Goal: Information Seeking & Learning: Check status

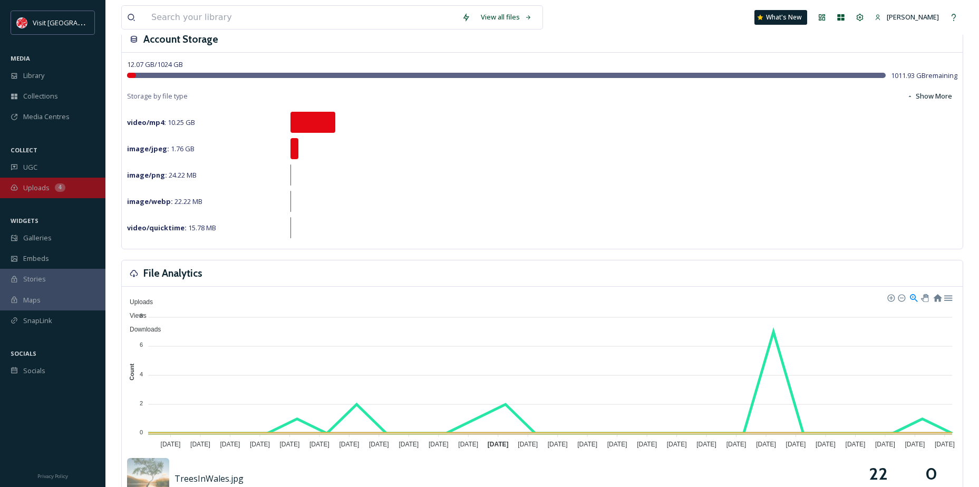
scroll to position [105, 0]
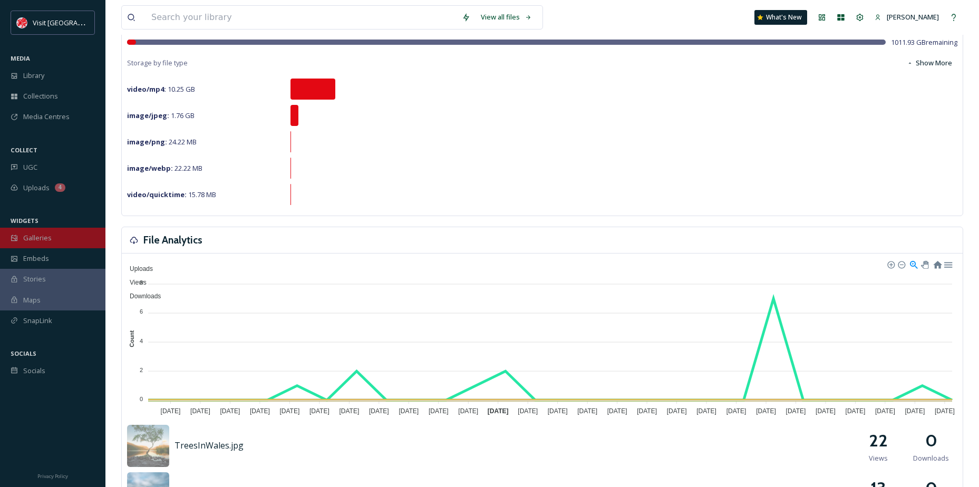
click at [42, 238] on span "Galleries" at bounding box center [37, 238] width 28 height 10
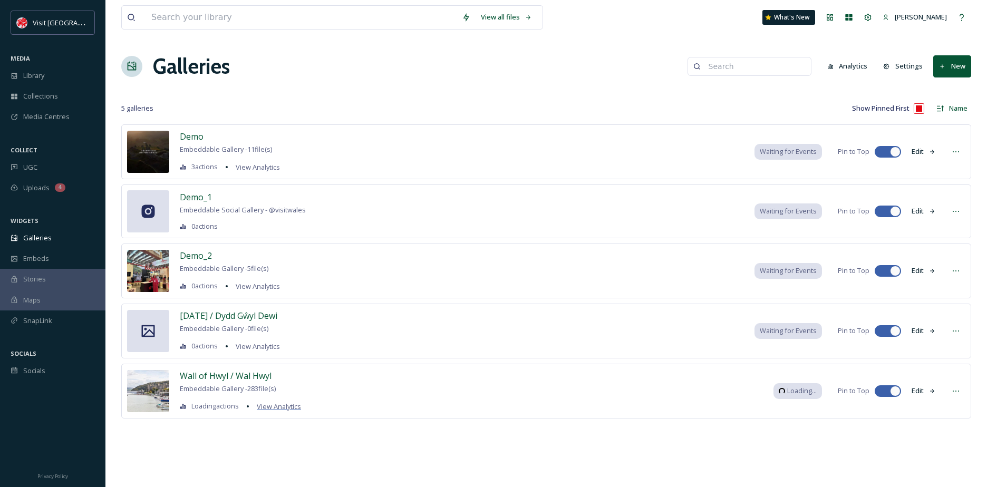
click at [273, 403] on span "View Analytics" at bounding box center [279, 406] width 44 height 9
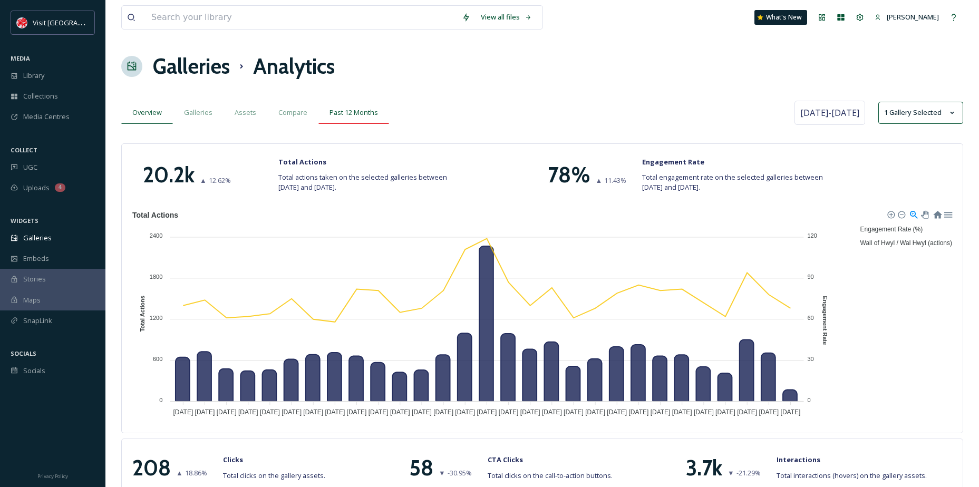
click at [343, 113] on span "Past 12 Months" at bounding box center [353, 113] width 48 height 10
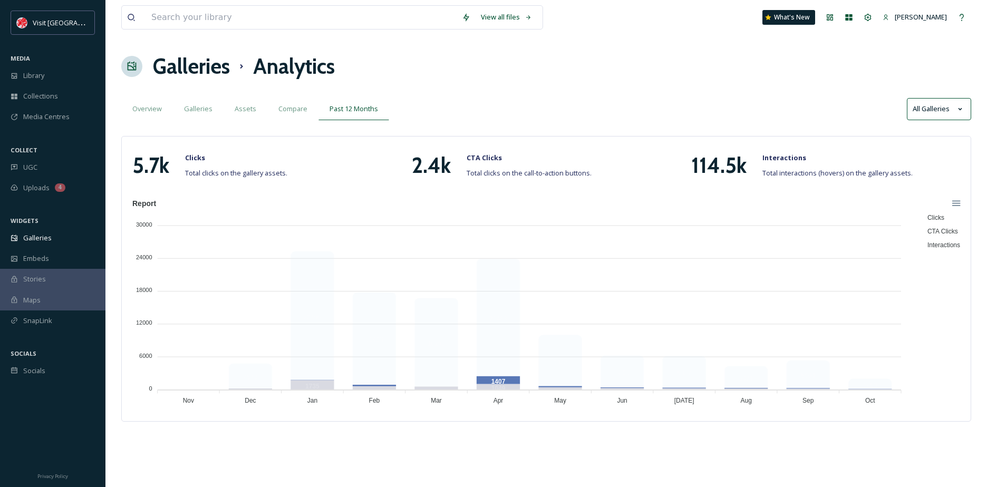
click at [919, 231] on span "CTA Clicks" at bounding box center [938, 231] width 38 height 7
click at [939, 231] on span "CTA Clicks" at bounding box center [938, 231] width 38 height 7
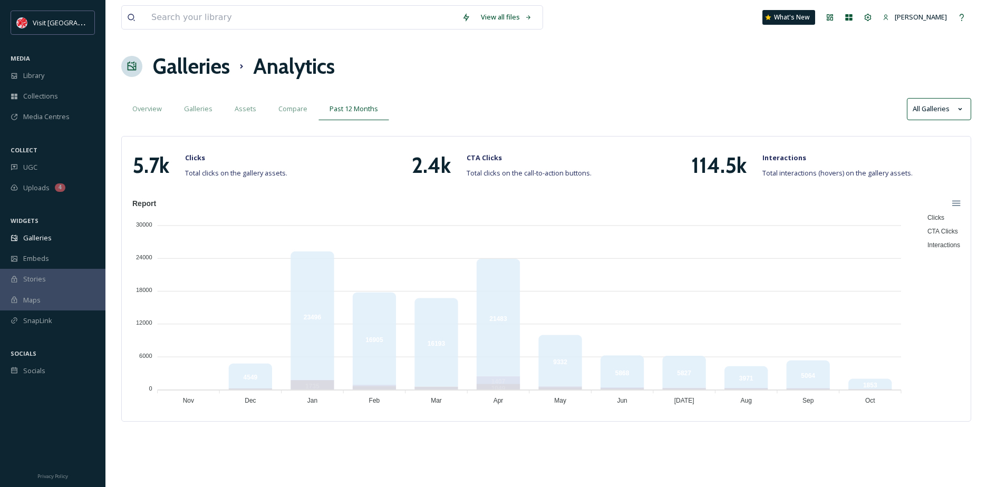
click at [921, 243] on span "Interactions" at bounding box center [939, 244] width 41 height 7
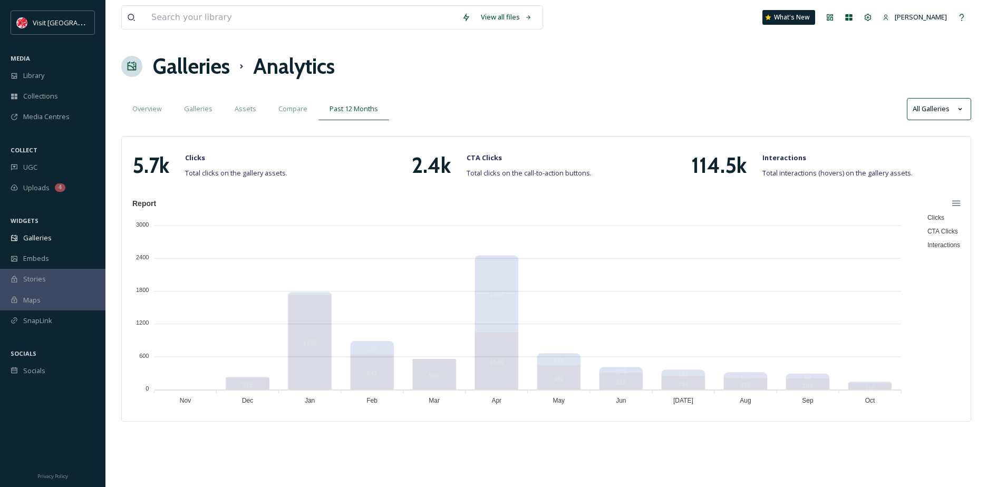
click at [933, 242] on span "Interactions" at bounding box center [939, 244] width 41 height 7
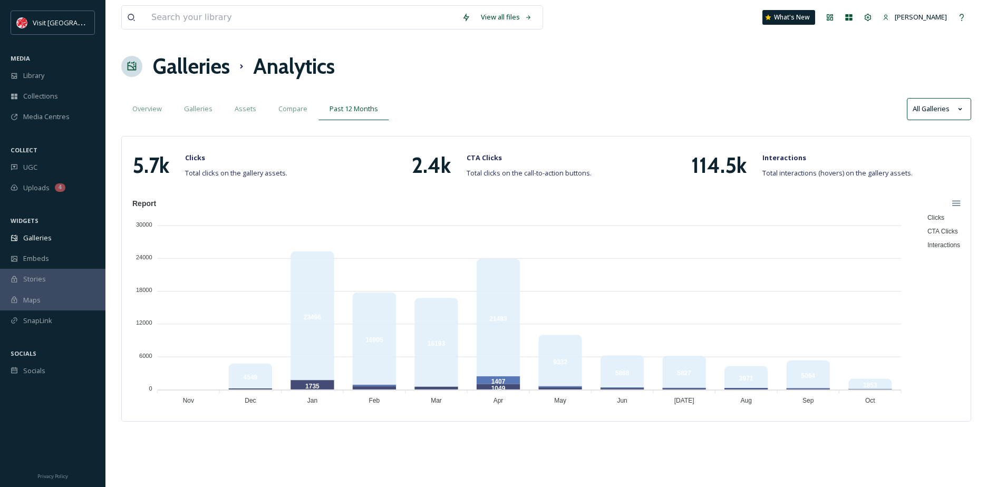
click at [926, 251] on div "Clicks CTA Clicks Interactions" at bounding box center [943, 231] width 38 height 42
click at [927, 245] on span "Interactions" at bounding box center [939, 244] width 41 height 7
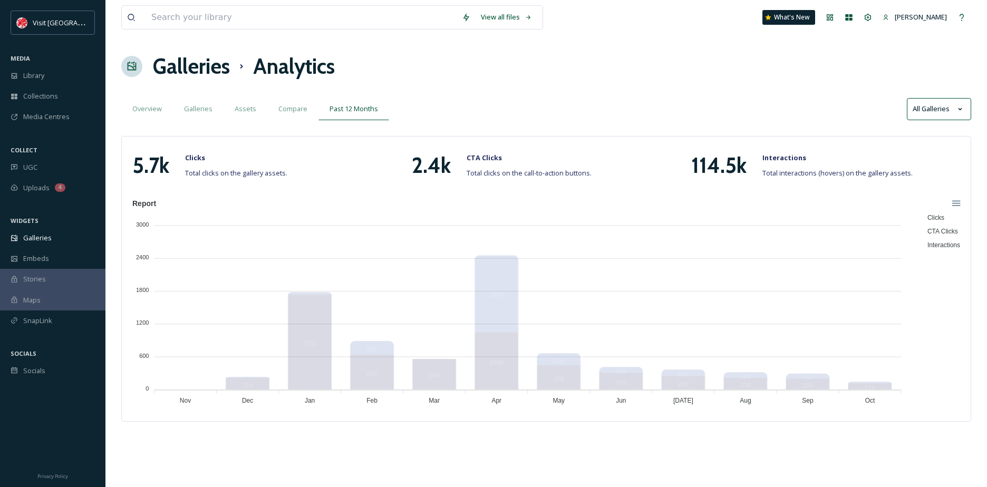
click at [928, 242] on span "Interactions" at bounding box center [939, 244] width 41 height 7
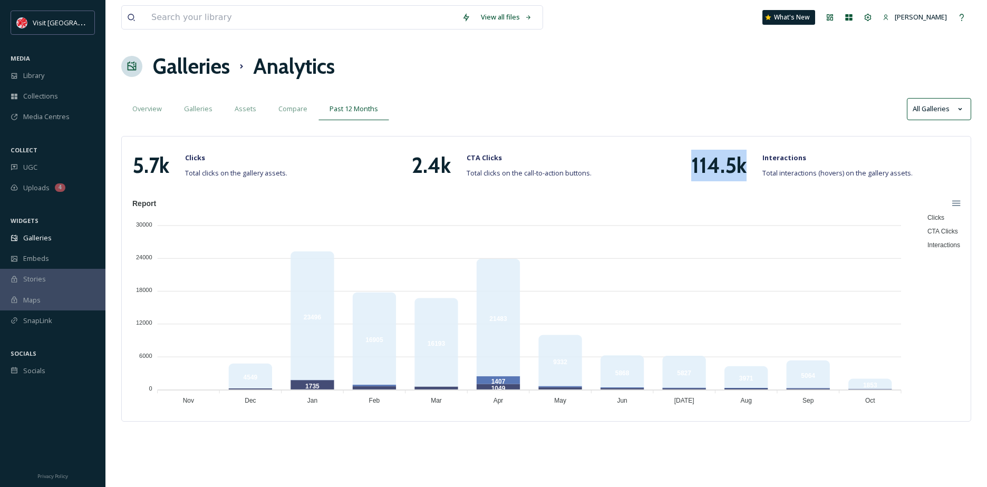
drag, startPoint x: 689, startPoint y: 169, endPoint x: 745, endPoint y: 167, distance: 55.9
click at [745, 167] on div "114.5k Interactions Total interactions (hovers) on the gallery assets." at bounding box center [825, 166] width 279 height 32
copy h1 "114.5k"
click at [732, 195] on div "5.7k Clicks Total clicks on the gallery assets. 2.4k CTA Clicks Total clicks on…" at bounding box center [546, 169] width 838 height 55
drag, startPoint x: 693, startPoint y: 170, endPoint x: 744, endPoint y: 167, distance: 50.7
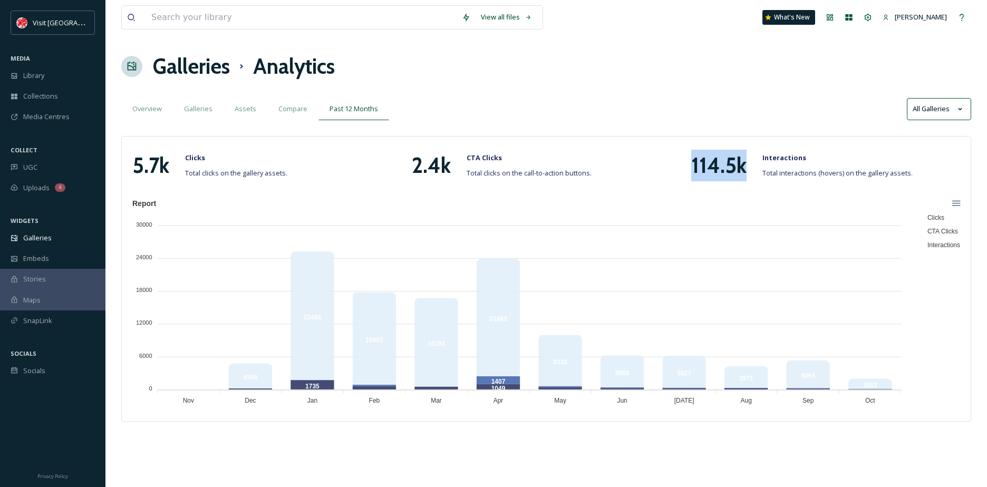
click at [744, 167] on h1 "114.5k" at bounding box center [718, 166] width 55 height 32
